Goal: Share content

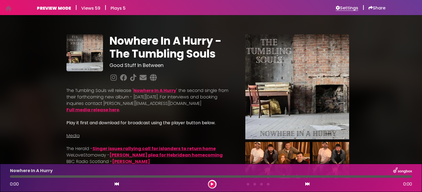
click at [343, 9] on h6 "Settings" at bounding box center [347, 7] width 23 height 5
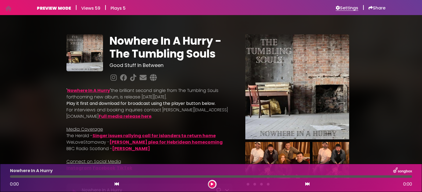
click at [344, 8] on h6 "Settings" at bounding box center [347, 7] width 23 height 5
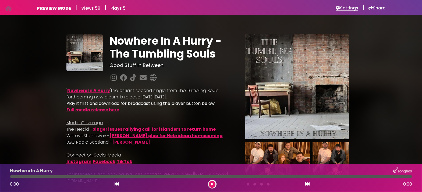
click at [348, 8] on h6 "Settings" at bounding box center [347, 7] width 23 height 5
click at [354, 5] on div "Settings" at bounding box center [347, 7] width 23 height 6
click at [351, 10] on h6 "Settings" at bounding box center [347, 7] width 23 height 5
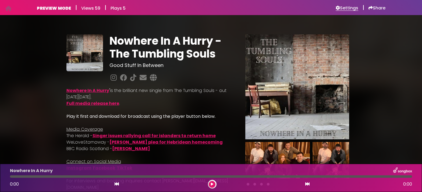
click at [353, 9] on h6 "Settings" at bounding box center [347, 7] width 23 height 5
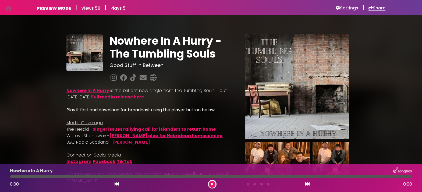
click at [379, 7] on h6 "Share" at bounding box center [377, 7] width 17 height 5
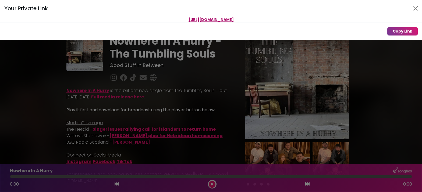
drag, startPoint x: 309, startPoint y: 17, endPoint x: 133, endPoint y: 17, distance: 175.2
click at [133, 17] on p "[URL][DOMAIN_NAME]" at bounding box center [211, 20] width 422 height 6
copy span "[URL][DOMAIN_NAME]"
click at [416, 7] on button "Close" at bounding box center [415, 8] width 9 height 9
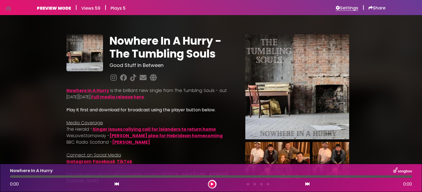
click at [350, 6] on h6 "Settings" at bounding box center [347, 7] width 23 height 5
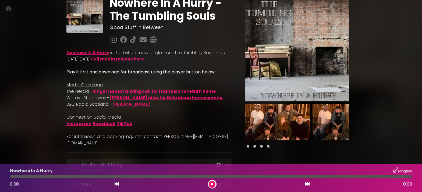
scroll to position [41, 0]
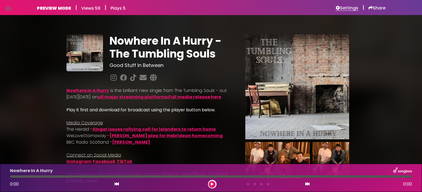
click at [353, 9] on h6 "Settings" at bounding box center [347, 7] width 23 height 5
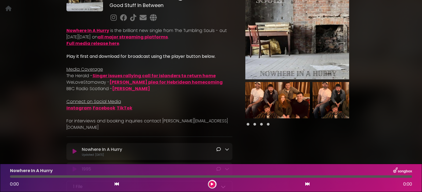
scroll to position [59, 0]
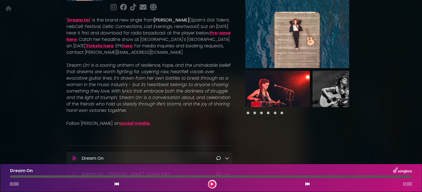
scroll to position [61, 0]
